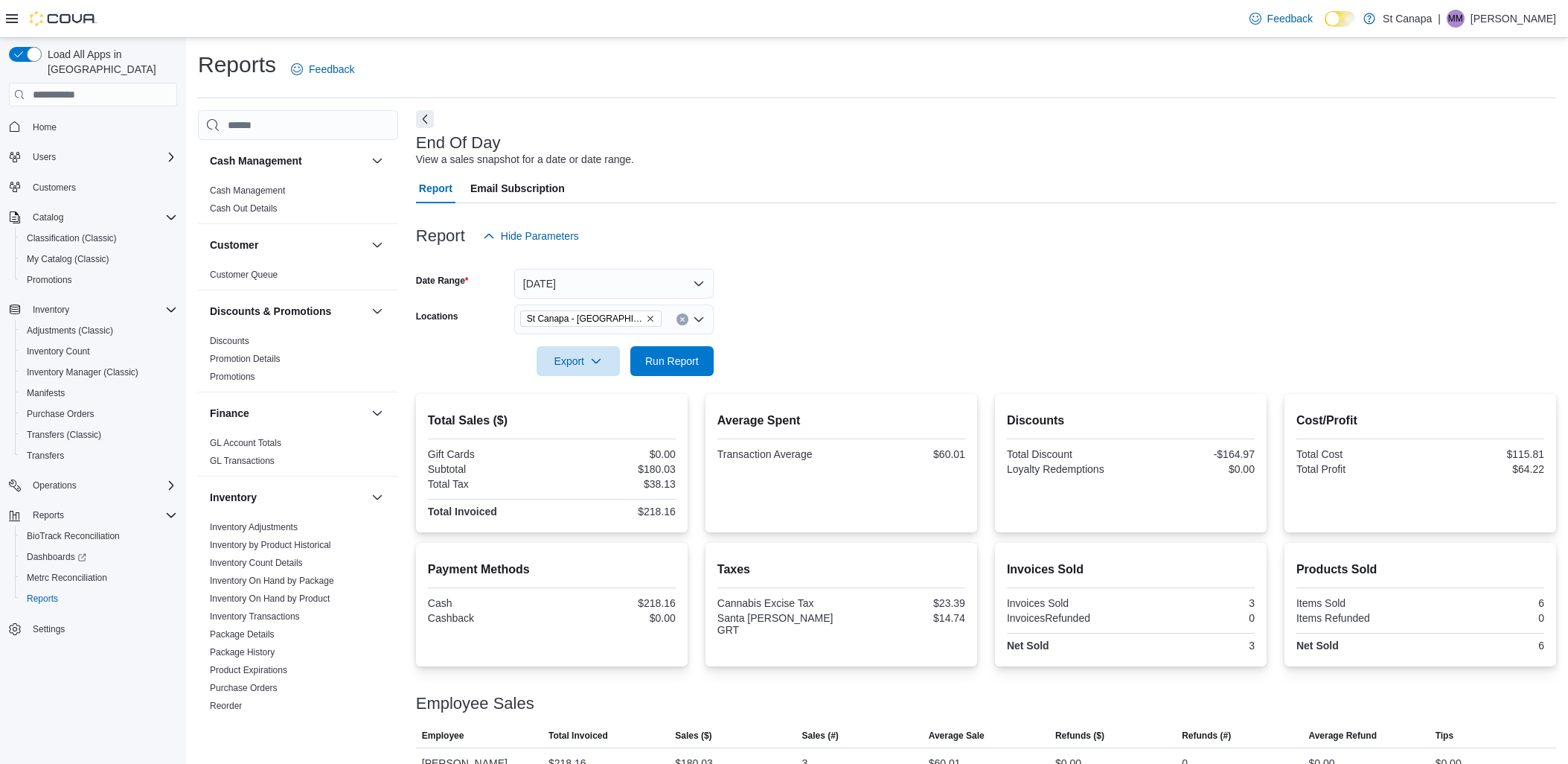
scroll to position [26, 0]
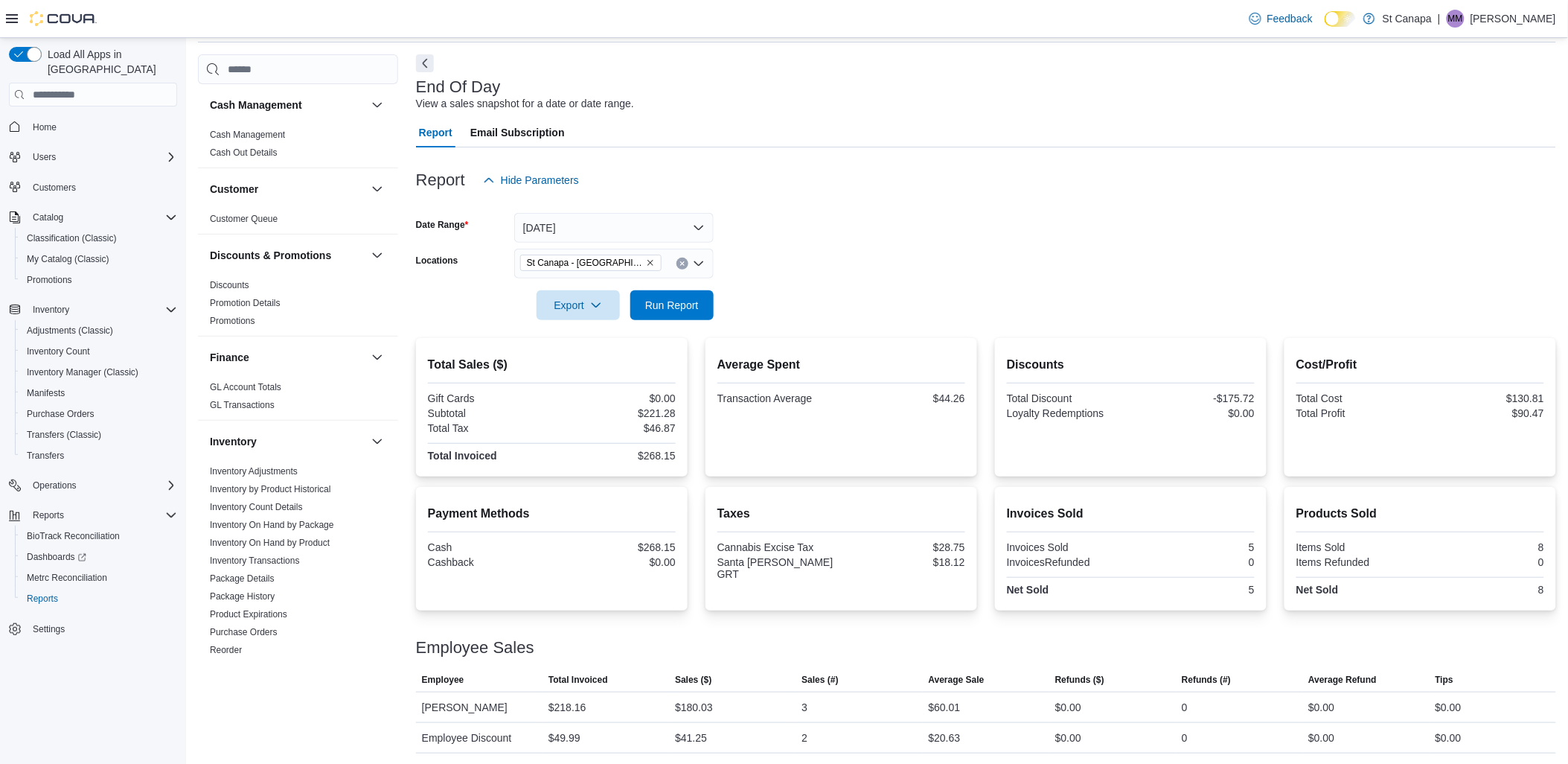
scroll to position [57, 0]
